Goal: Task Accomplishment & Management: Use online tool/utility

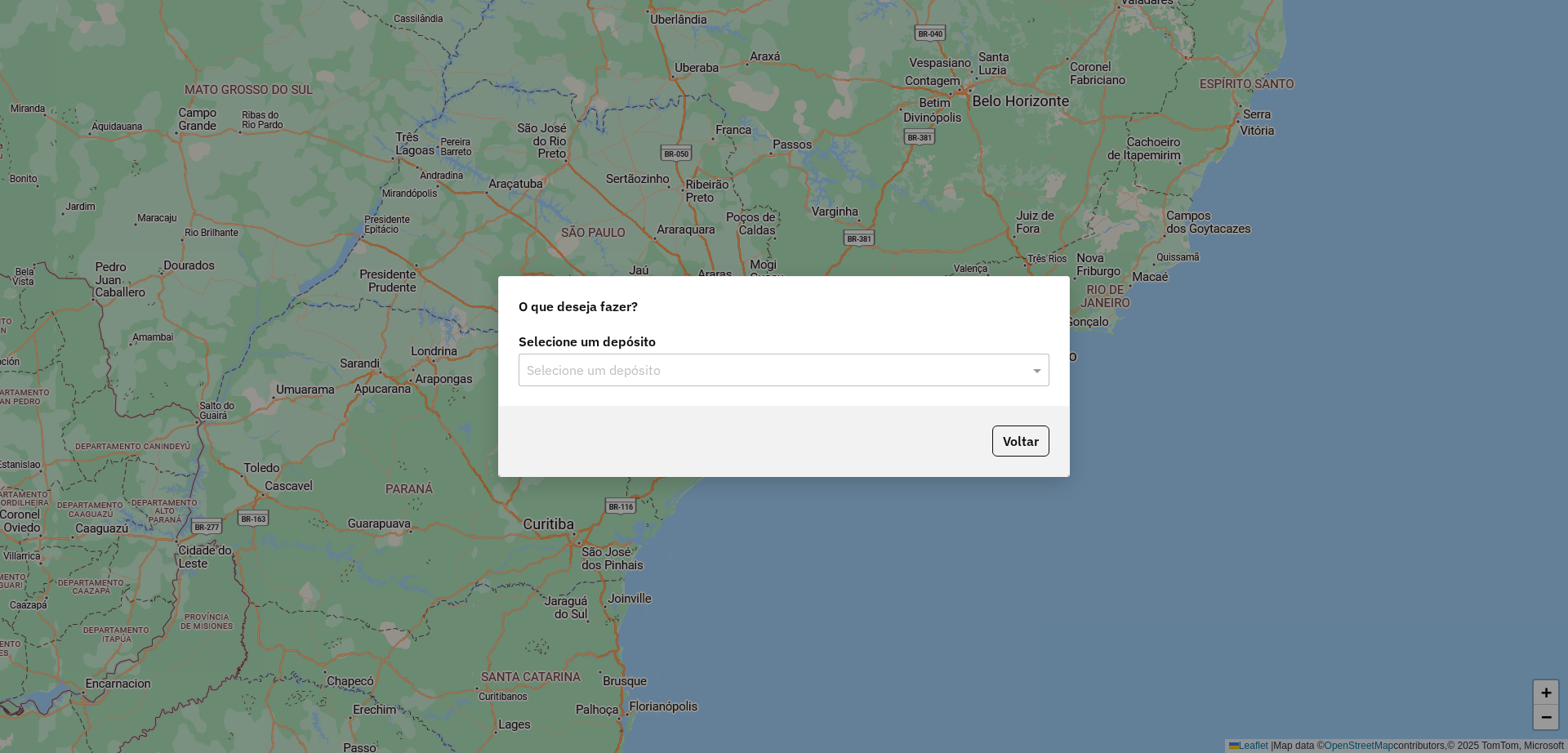
click at [640, 357] on div "Selecione um depósito" at bounding box center [784, 370] width 531 height 33
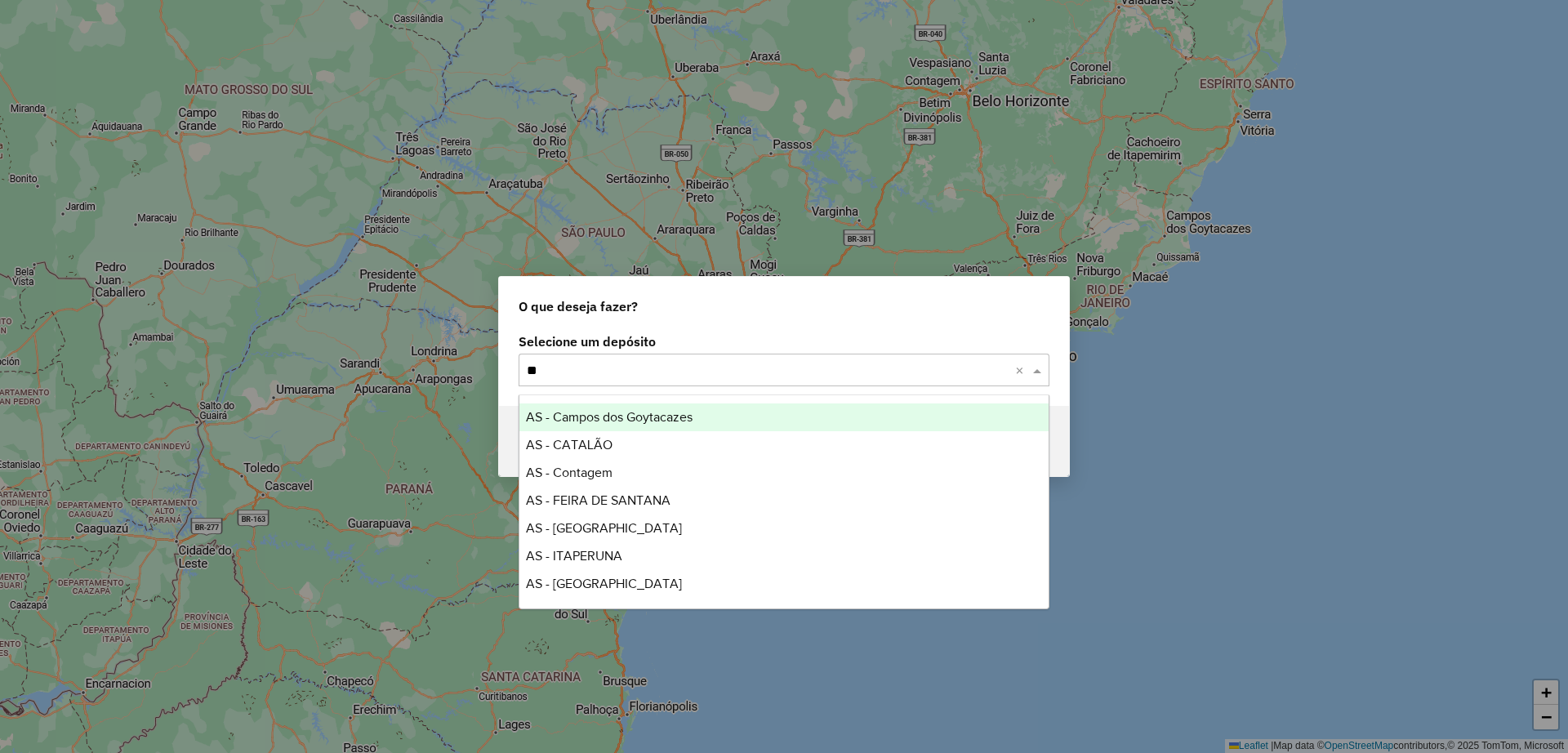
type input "***"
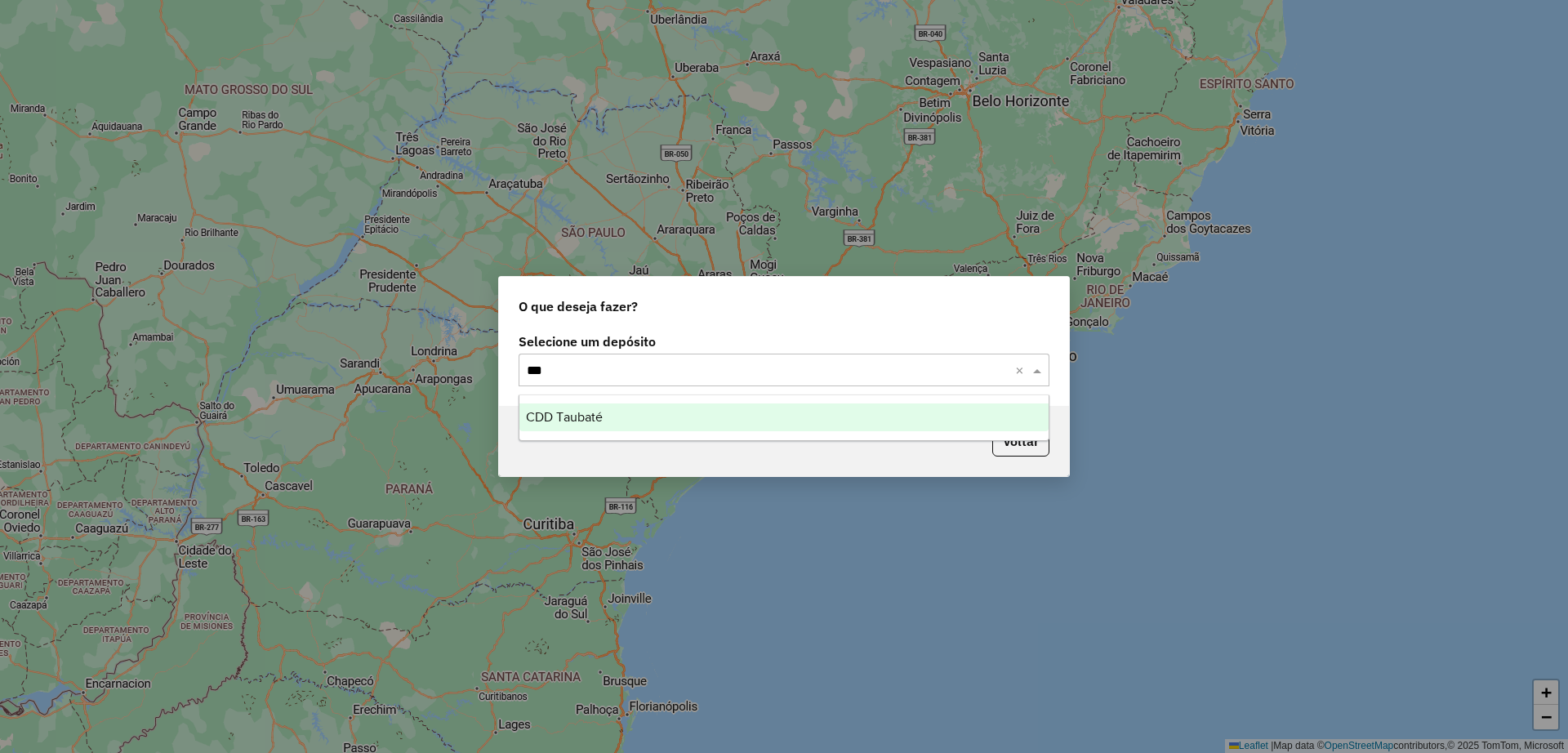
click at [649, 417] on div "CDD Taubaté" at bounding box center [784, 417] width 529 height 28
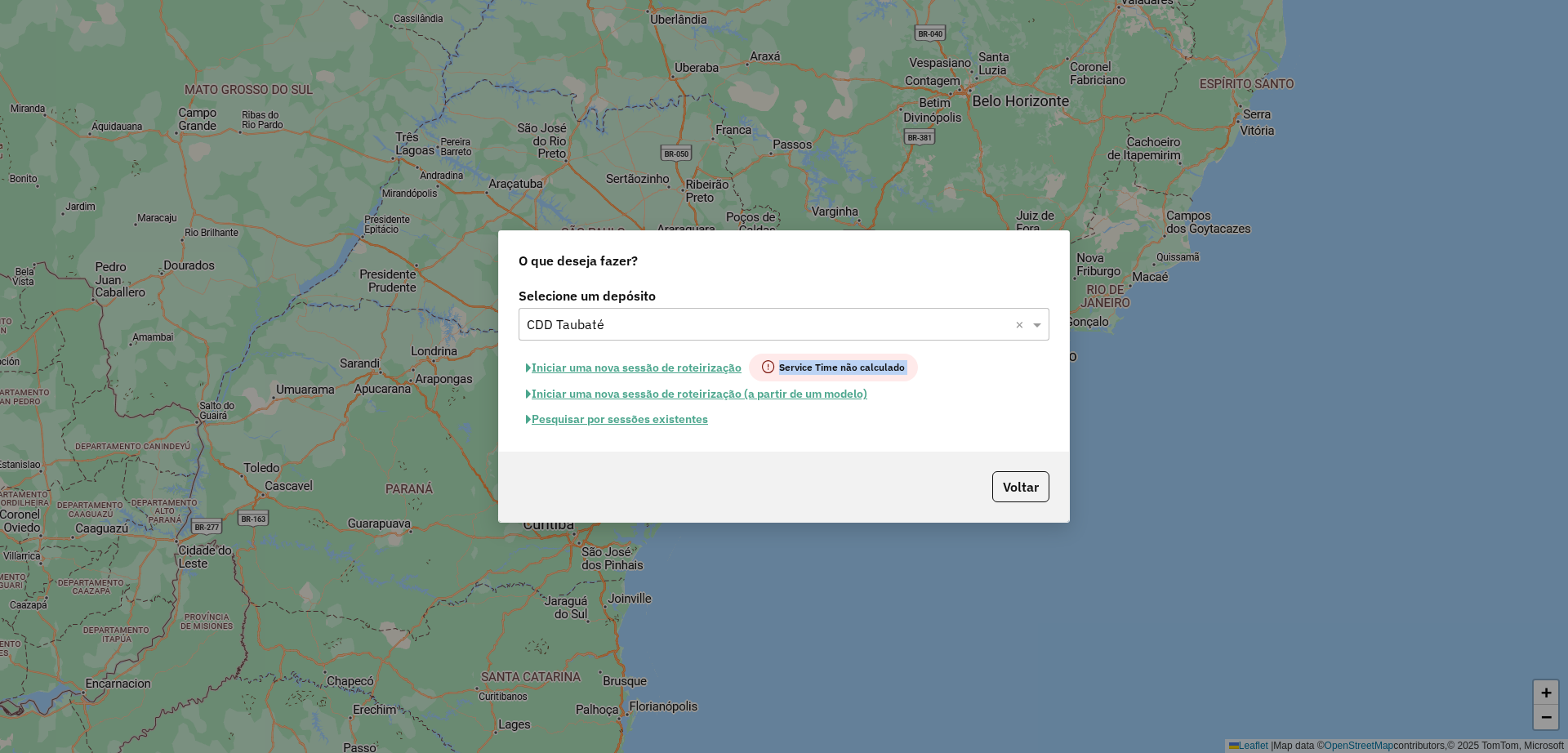
drag, startPoint x: 516, startPoint y: 361, endPoint x: 821, endPoint y: 494, distance: 332.7
click at [818, 494] on div "O que deseja fazer? Selecione um depósito Selecione um depósito × CDD Taubaté ×…" at bounding box center [784, 376] width 571 height 293
click at [693, 360] on button "Iniciar uma nova sessão de roteirização" at bounding box center [634, 367] width 230 height 28
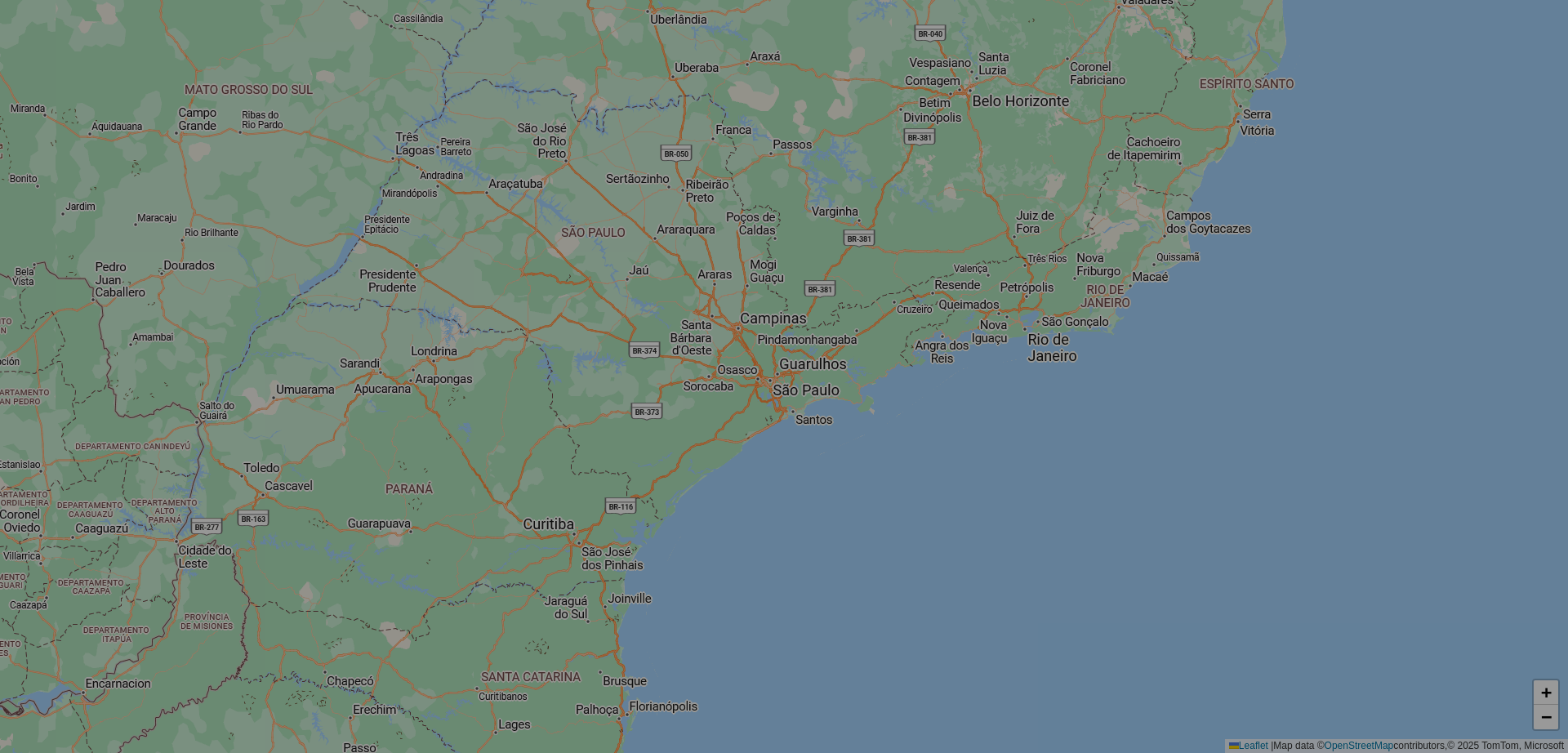
select select "*"
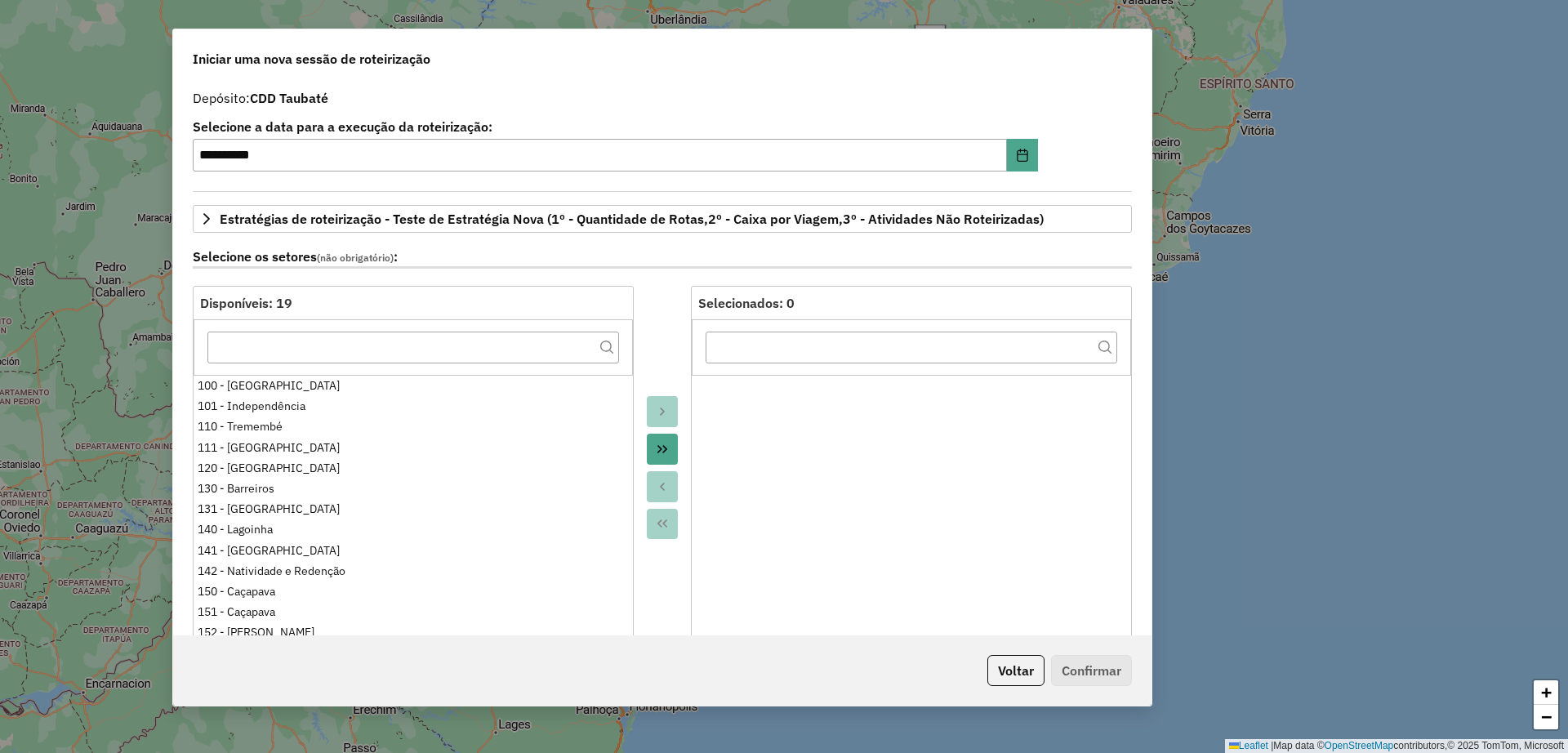
drag, startPoint x: 556, startPoint y: 68, endPoint x: 436, endPoint y: 69, distance: 120.0
click at [440, 66] on div "Iniciar uma nova sessão de roteirização" at bounding box center [662, 55] width 978 height 52
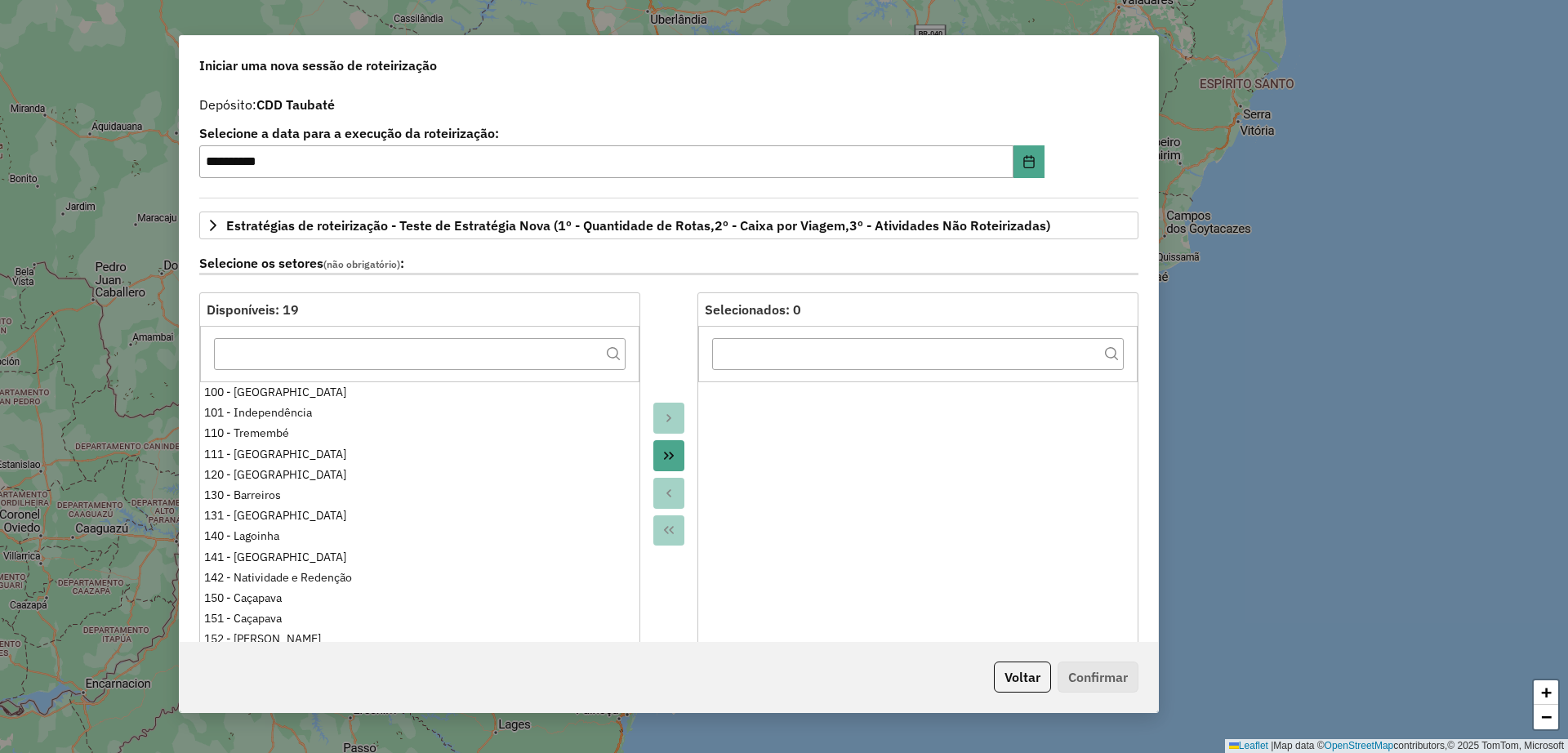
click at [423, 68] on span "Iniciar uma nova sessão de roteirização" at bounding box center [318, 65] width 237 height 20
drag, startPoint x: 423, startPoint y: 68, endPoint x: 412, endPoint y: 63, distance: 12.1
click at [423, 68] on span "Iniciar uma nova sessão de roteirização" at bounding box center [318, 65] width 237 height 20
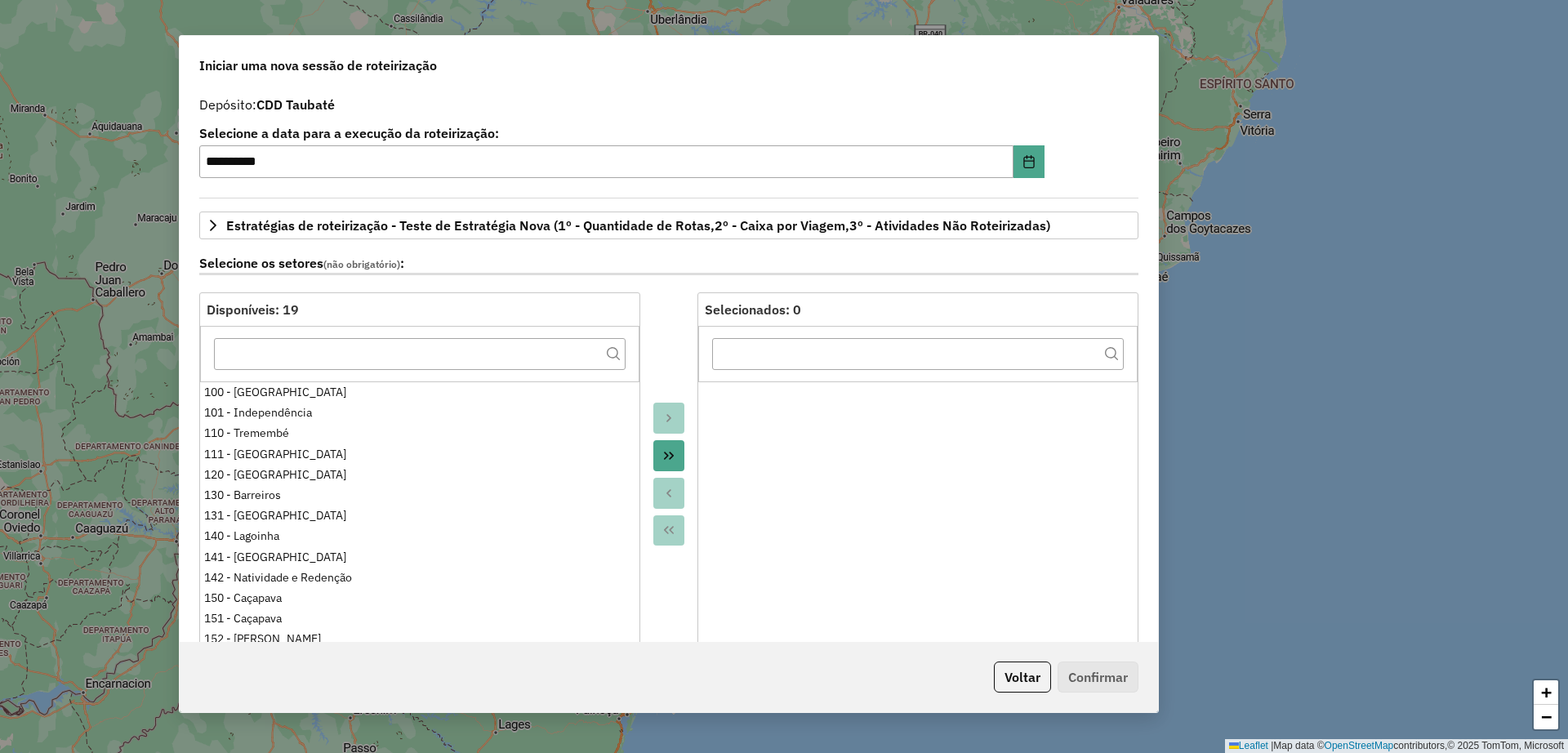
click at [401, 59] on span "Iniciar uma nova sessão de roteirização" at bounding box center [318, 65] width 237 height 20
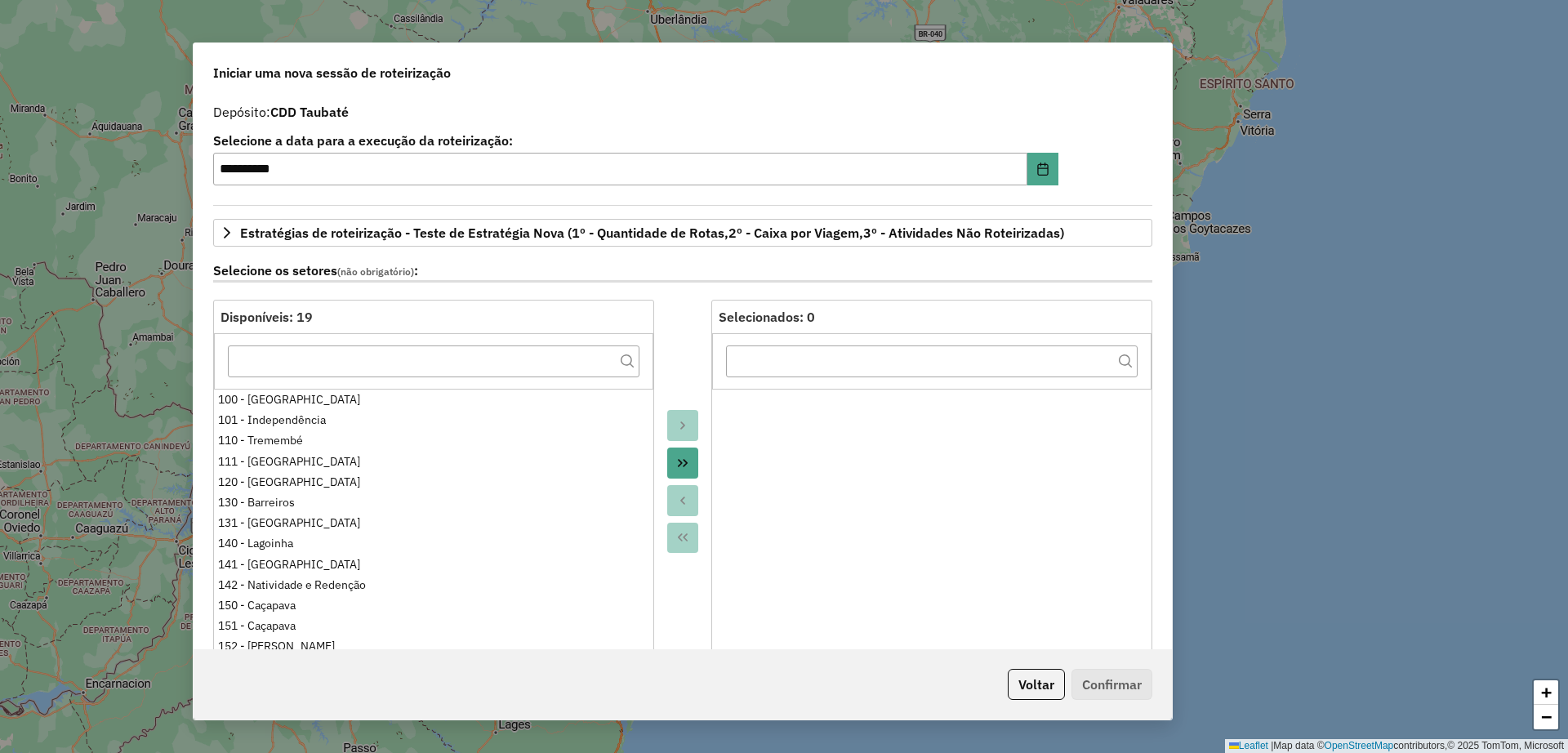
drag, startPoint x: 194, startPoint y: 63, endPoint x: 221, endPoint y: 72, distance: 28.5
click at [221, 72] on div "Iniciar uma nova sessão de roteirização" at bounding box center [683, 69] width 978 height 52
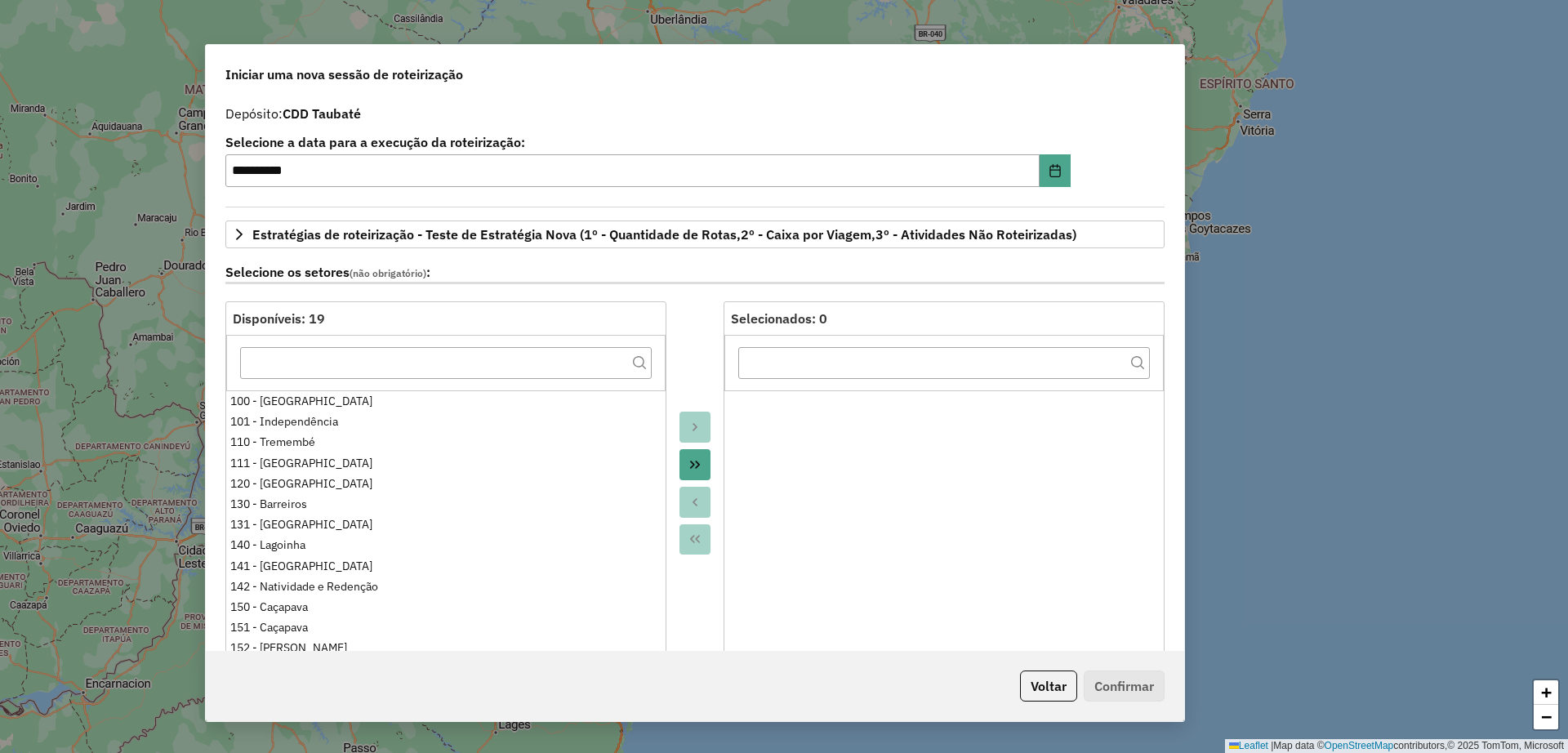
click at [222, 72] on div "Iniciar uma nova sessão de roteirização" at bounding box center [695, 71] width 978 height 52
